Goal: Task Accomplishment & Management: Manage account settings

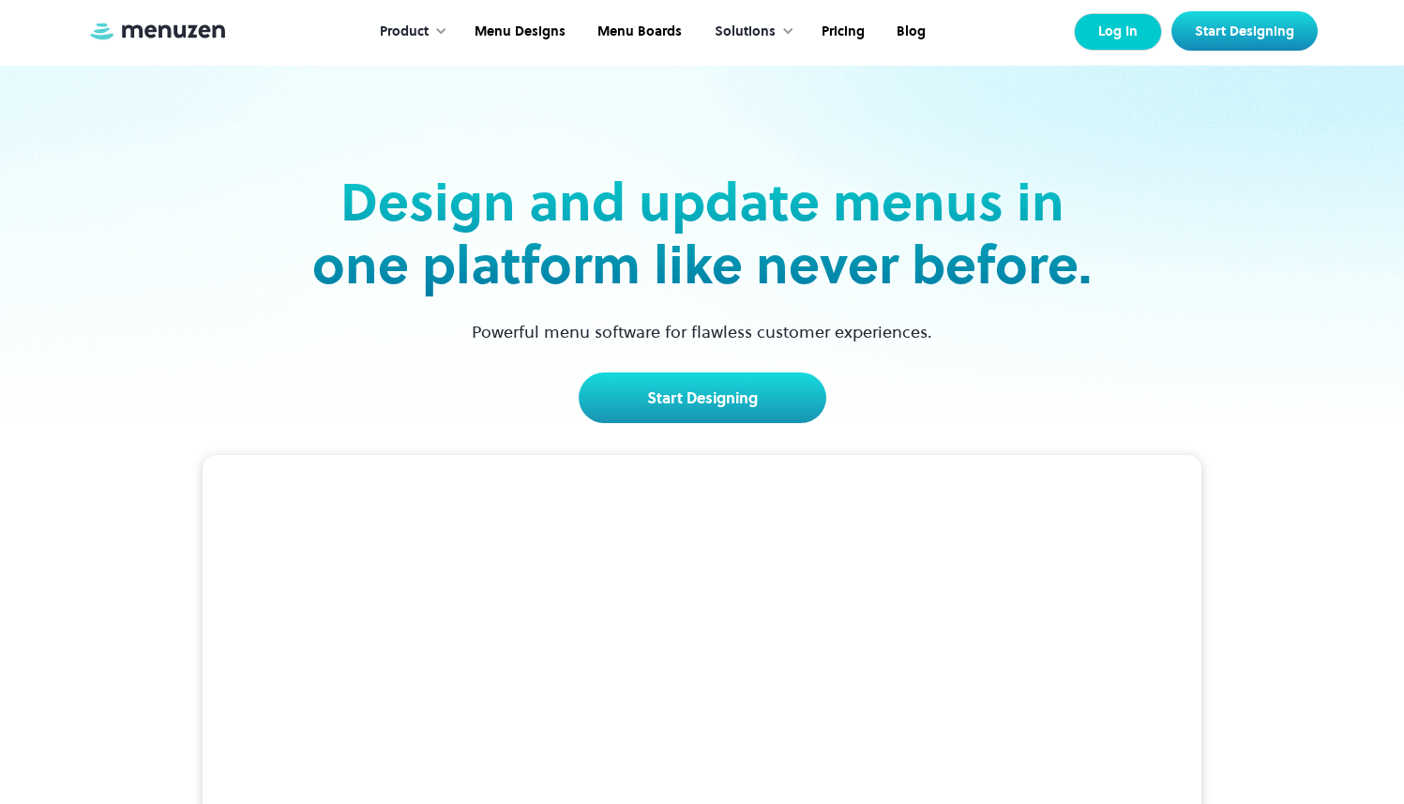
click at [1129, 36] on link "Log In" at bounding box center [1118, 32] width 88 height 38
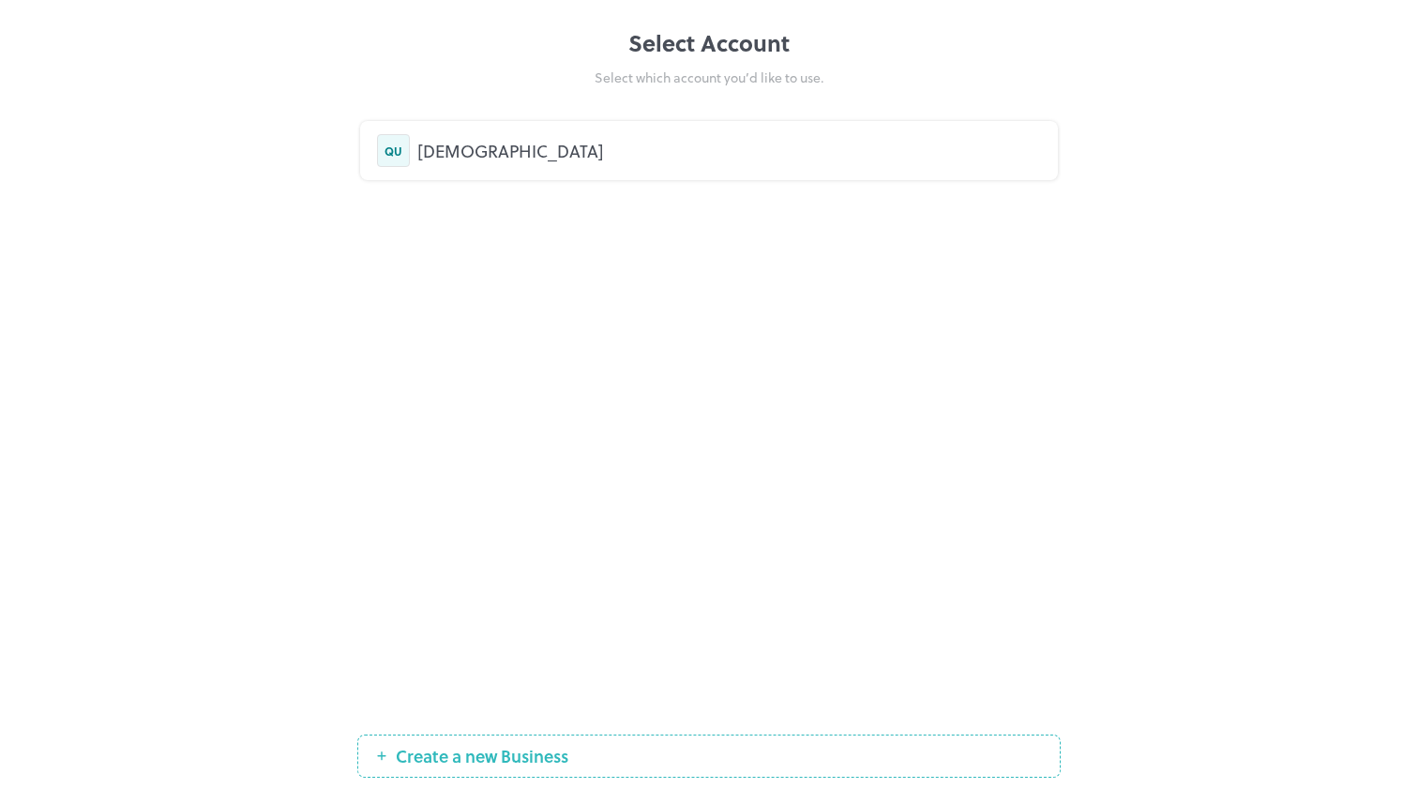
click at [493, 149] on div "[DEMOGRAPHIC_DATA]" at bounding box center [729, 150] width 624 height 25
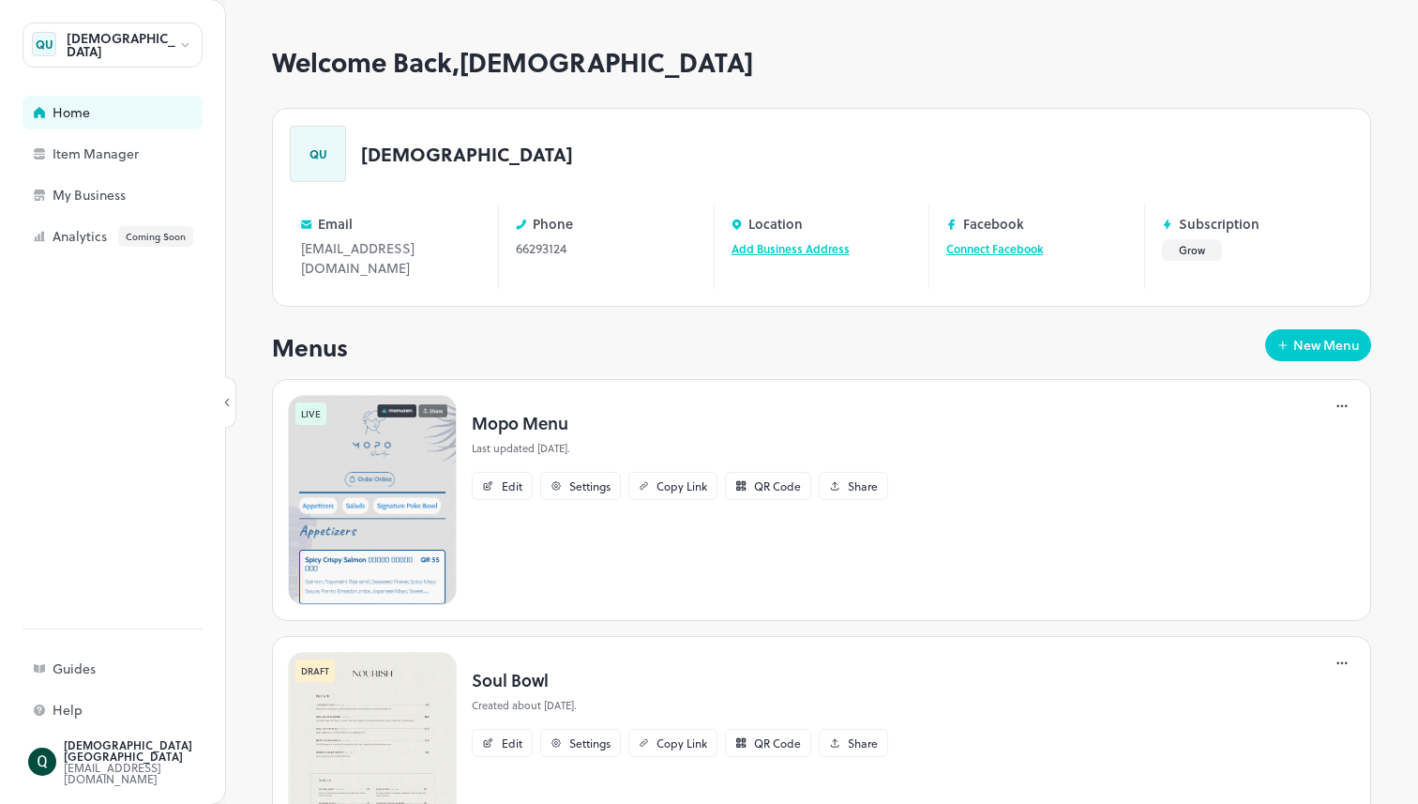
click at [514, 413] on p "Mopo Menu" at bounding box center [680, 422] width 416 height 25
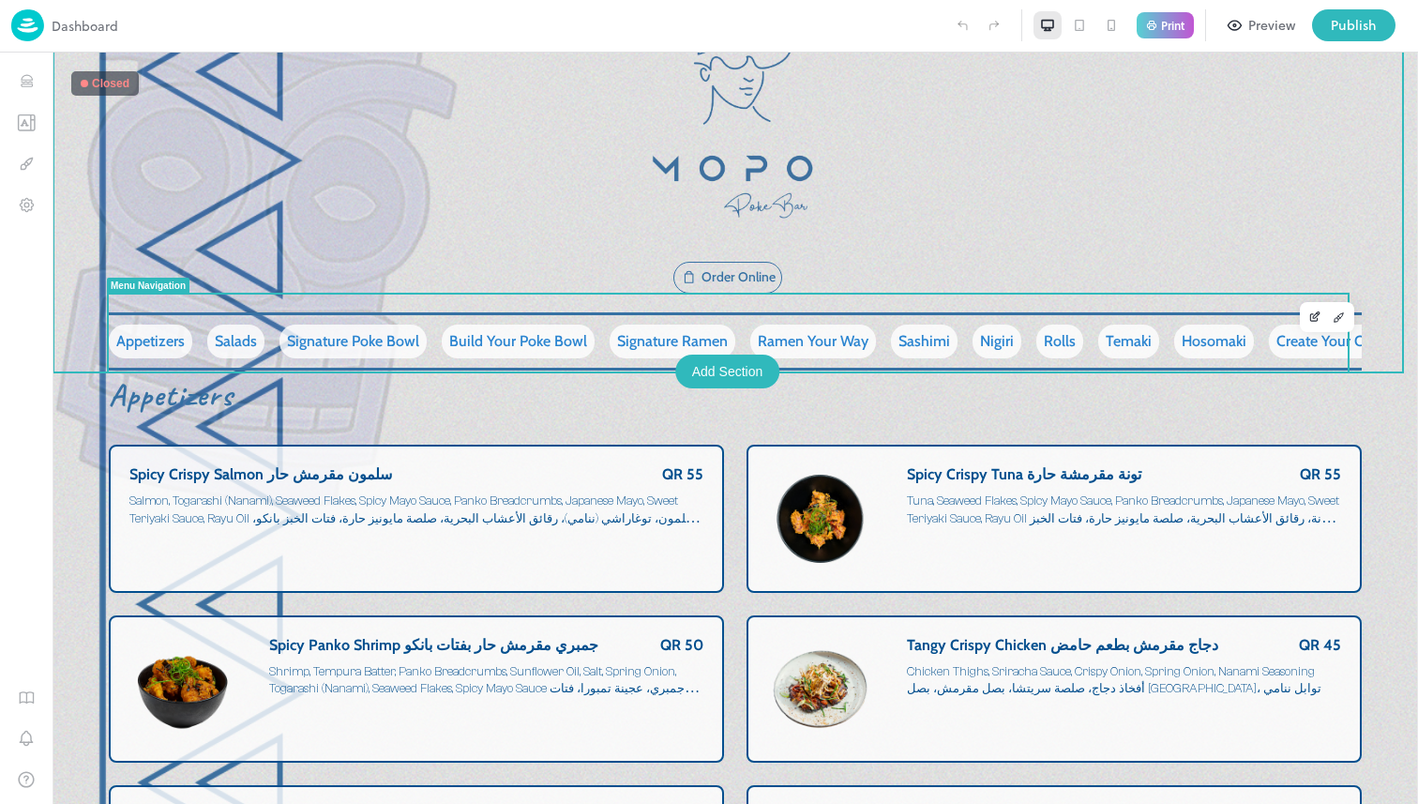
scroll to position [372, 0]
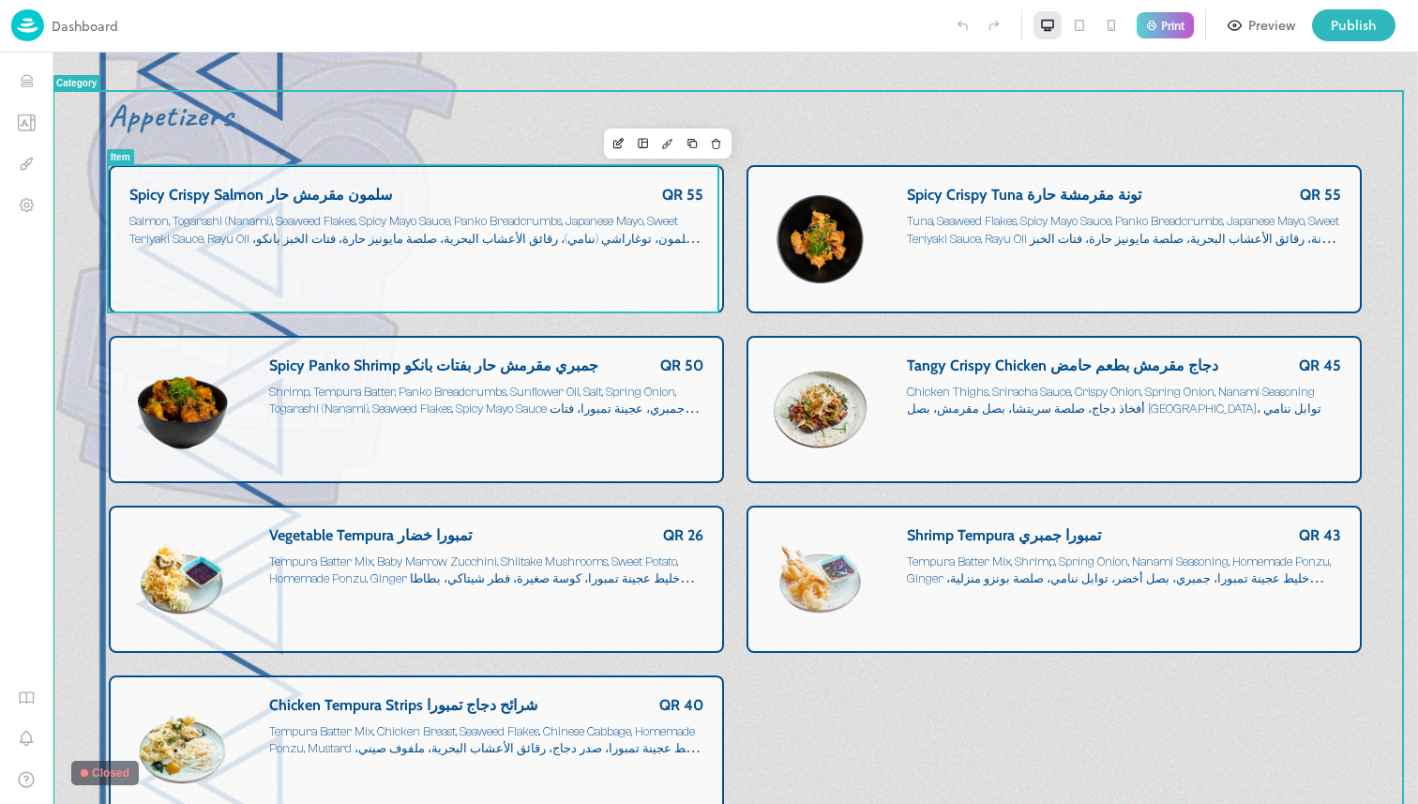
click at [537, 284] on div "Spicy Crispy Salmon سلمون مقرمش حار QR 55 Salmon, Togarashi (Nanami), Seaweed F…" at bounding box center [416, 239] width 574 height 106
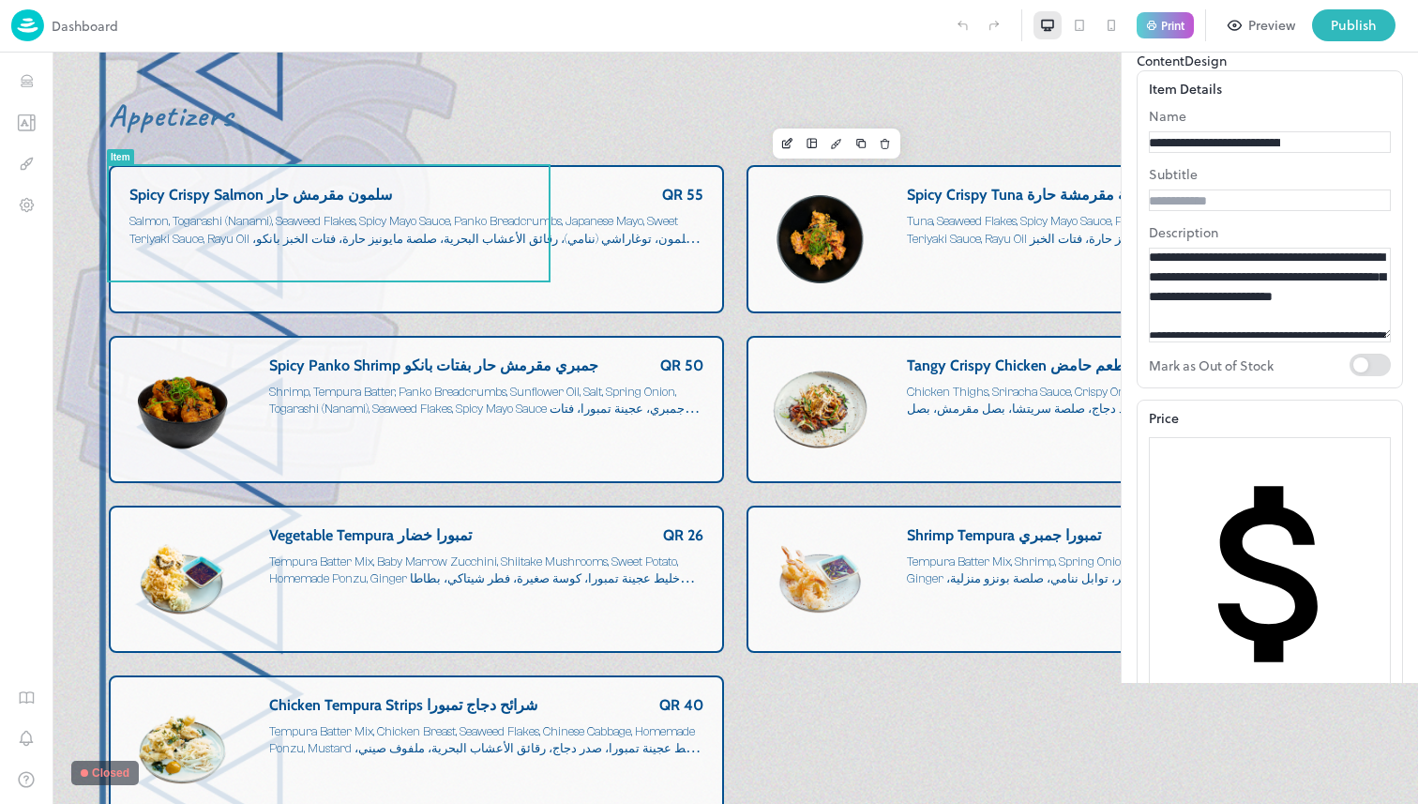
scroll to position [172, 0]
click at [1393, 45] on icon at bounding box center [1391, 34] width 23 height 23
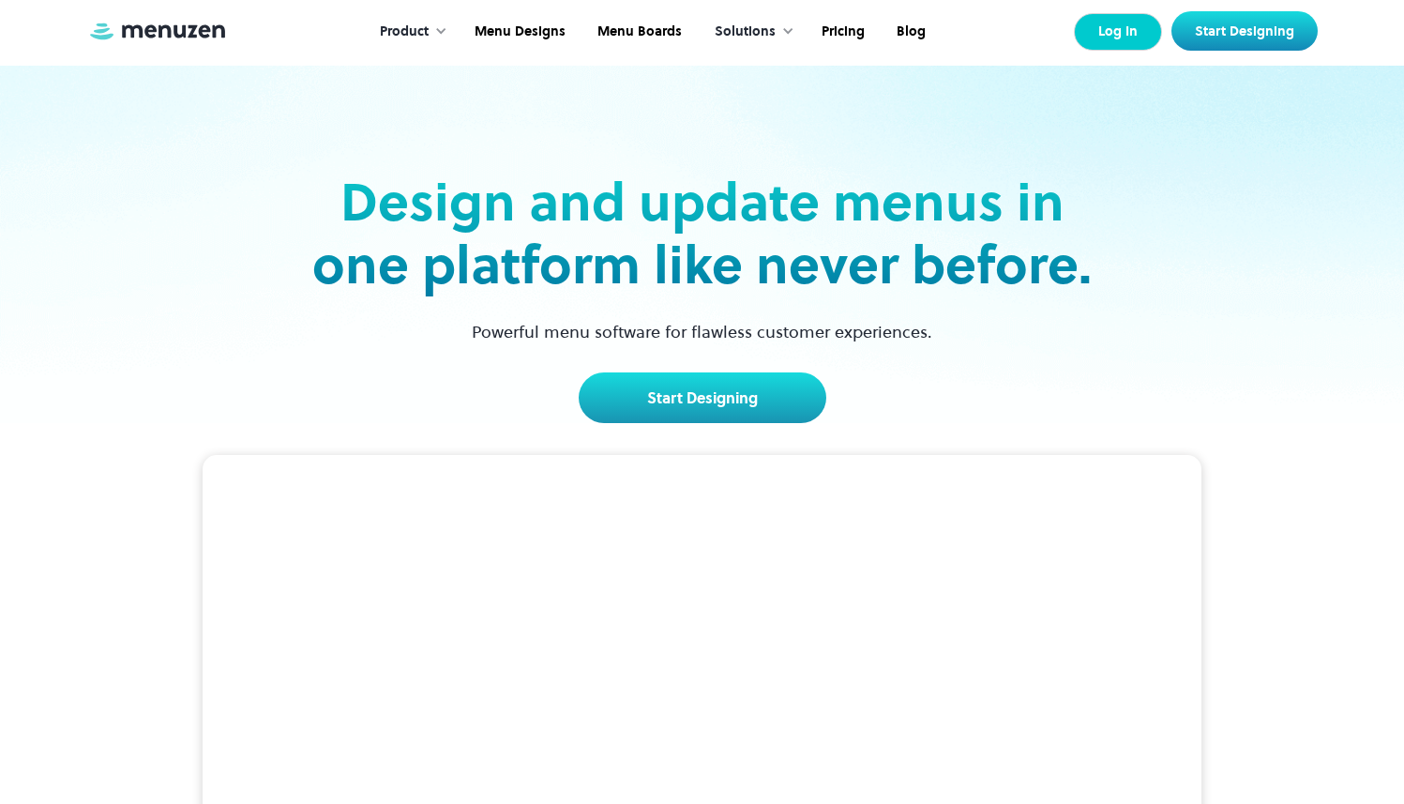
click at [1138, 26] on link "Log In" at bounding box center [1118, 32] width 88 height 38
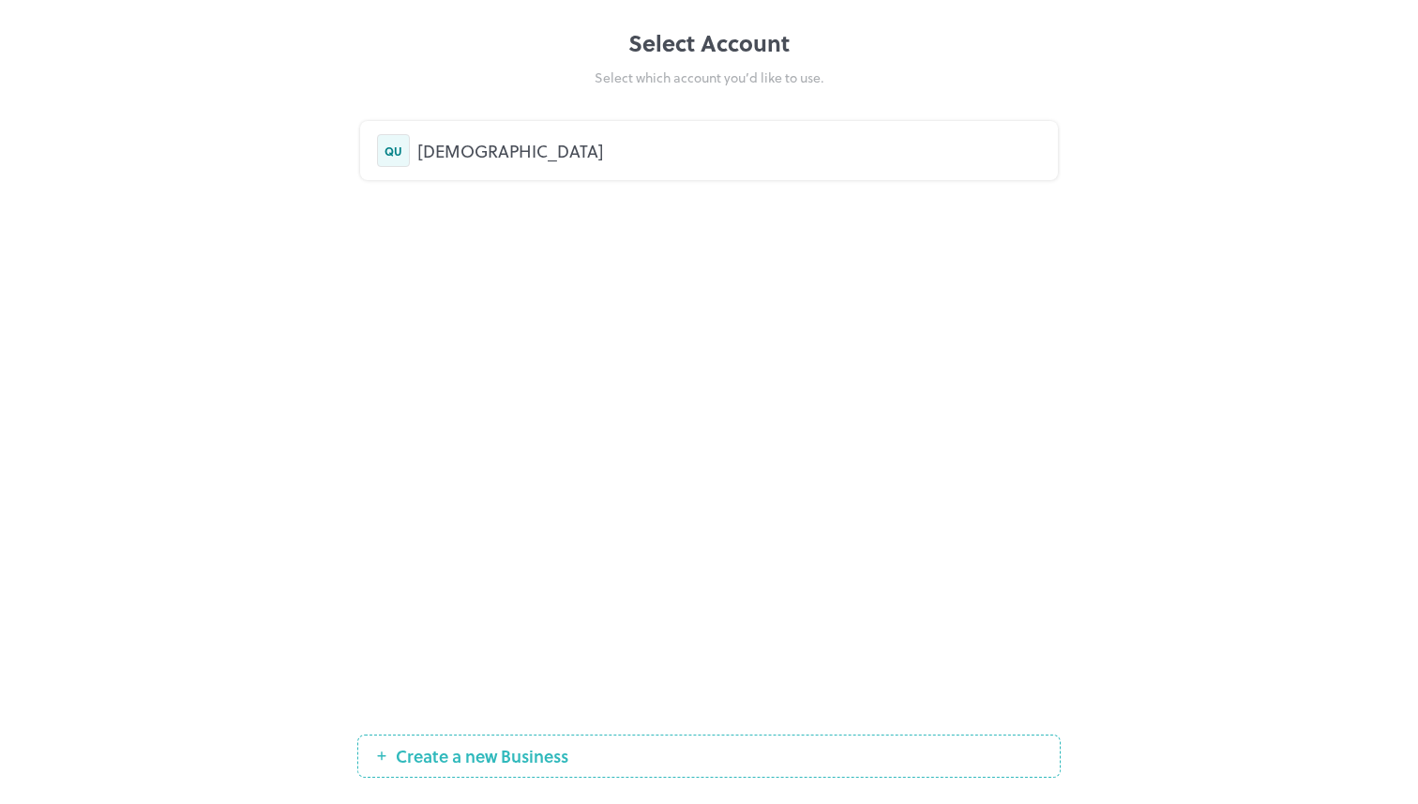
click at [465, 152] on div "[DEMOGRAPHIC_DATA]" at bounding box center [729, 150] width 624 height 25
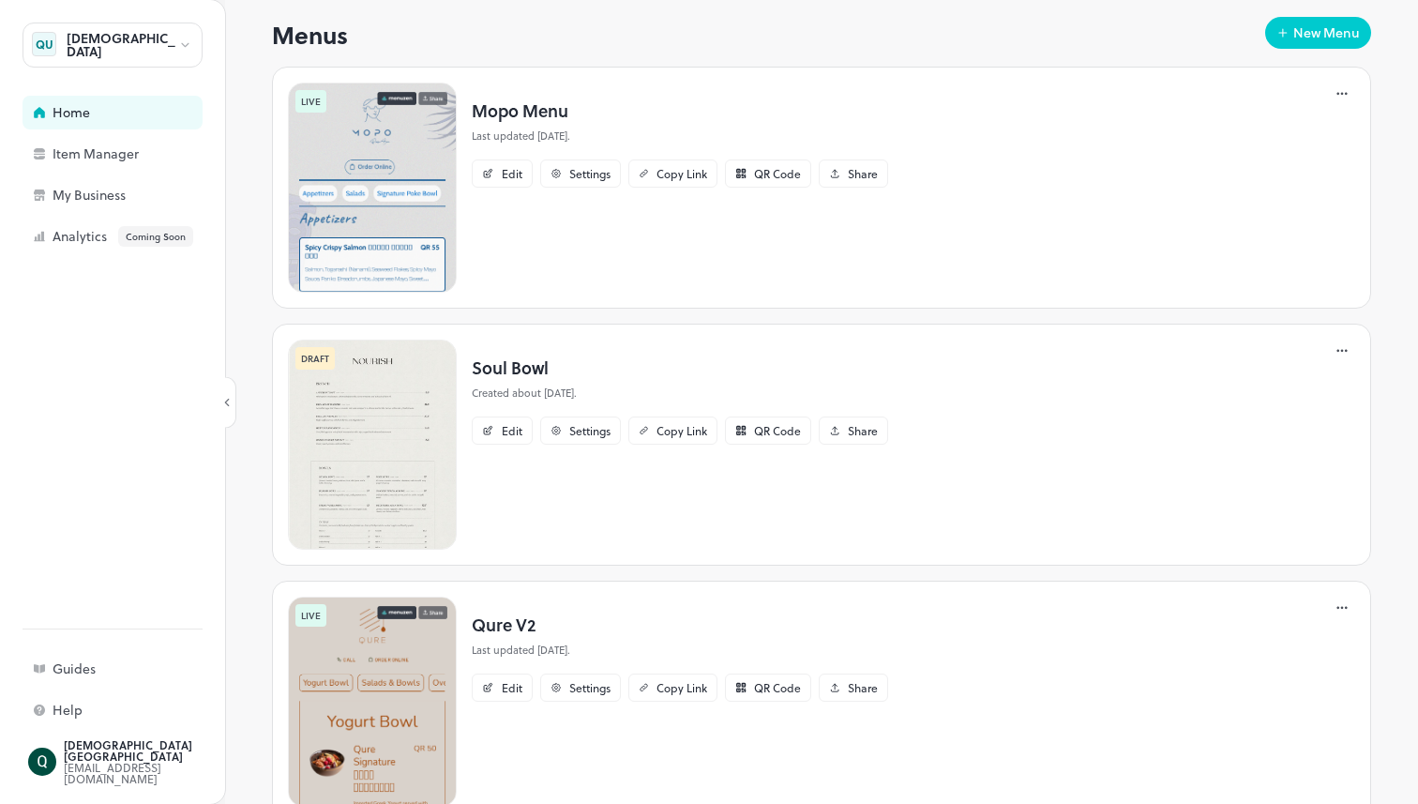
scroll to position [334, 0]
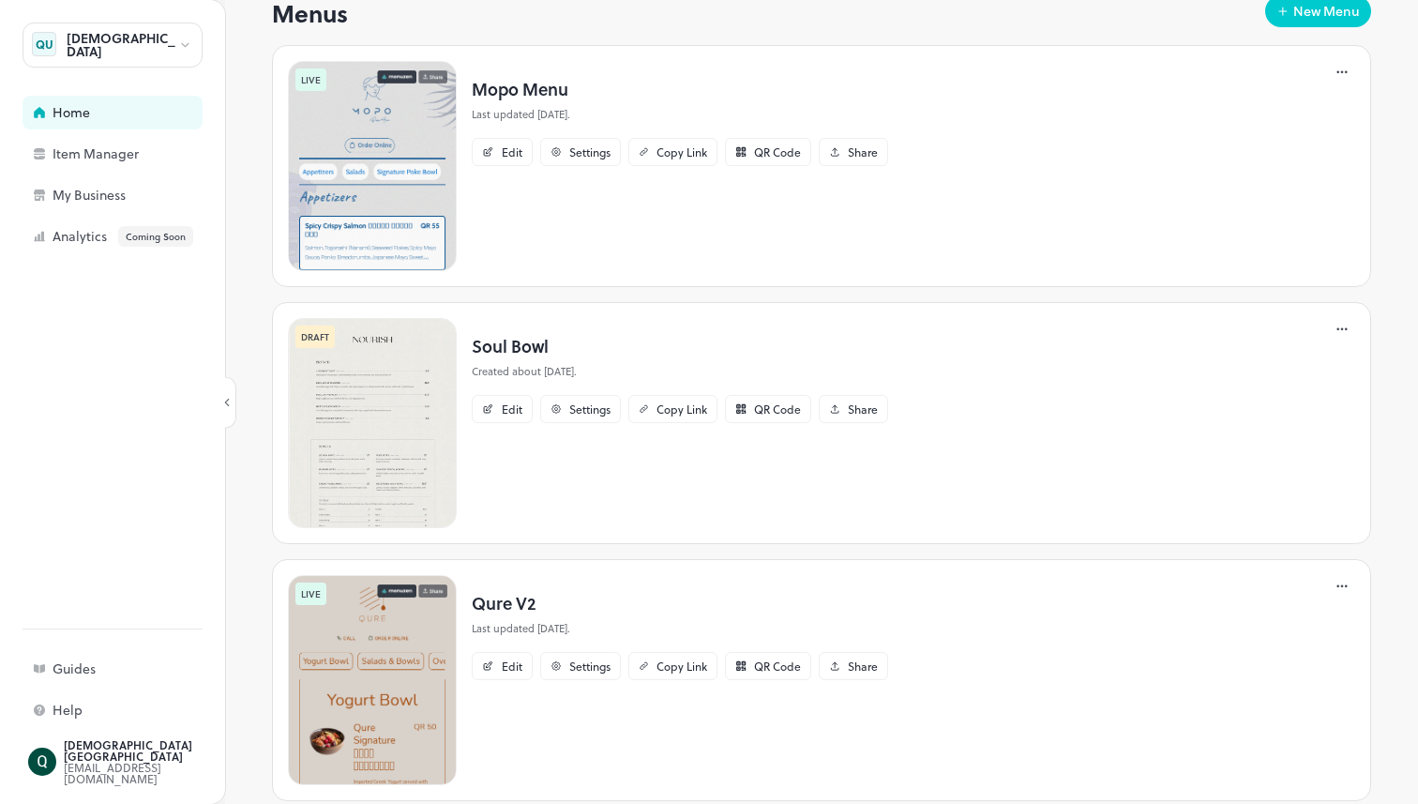
click at [355, 452] on img at bounding box center [372, 423] width 169 height 210
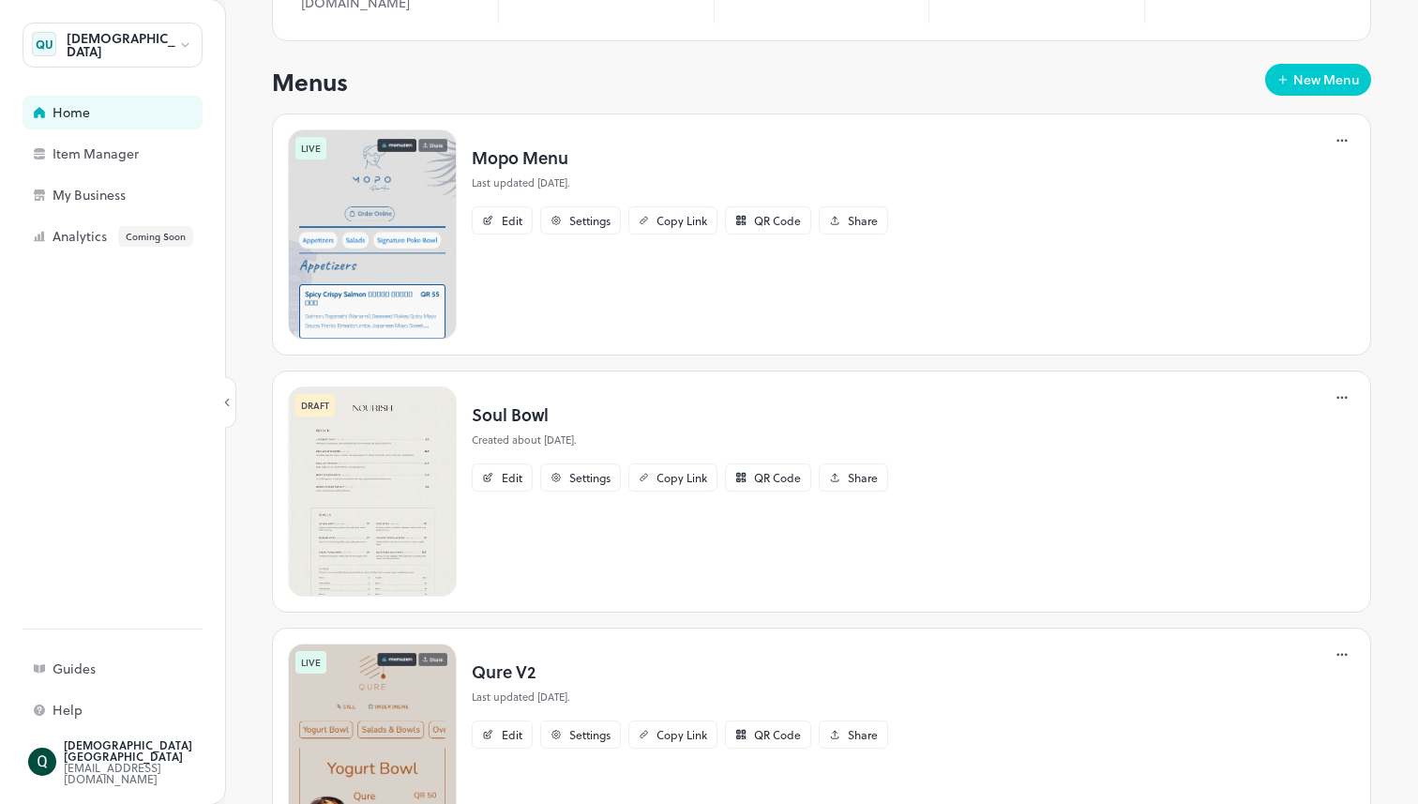
scroll to position [616, 0]
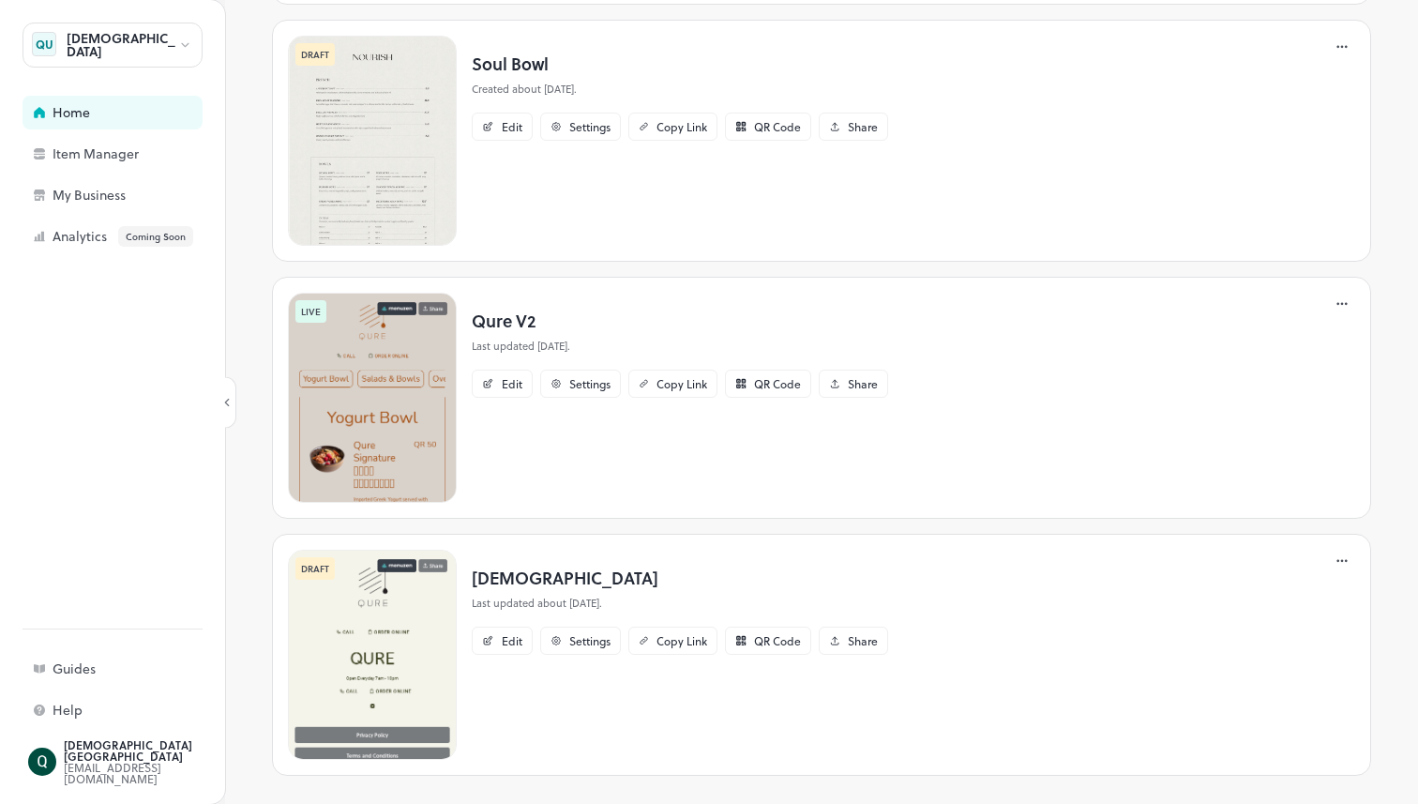
click at [412, 367] on img at bounding box center [372, 398] width 169 height 210
